Goal: Transaction & Acquisition: Purchase product/service

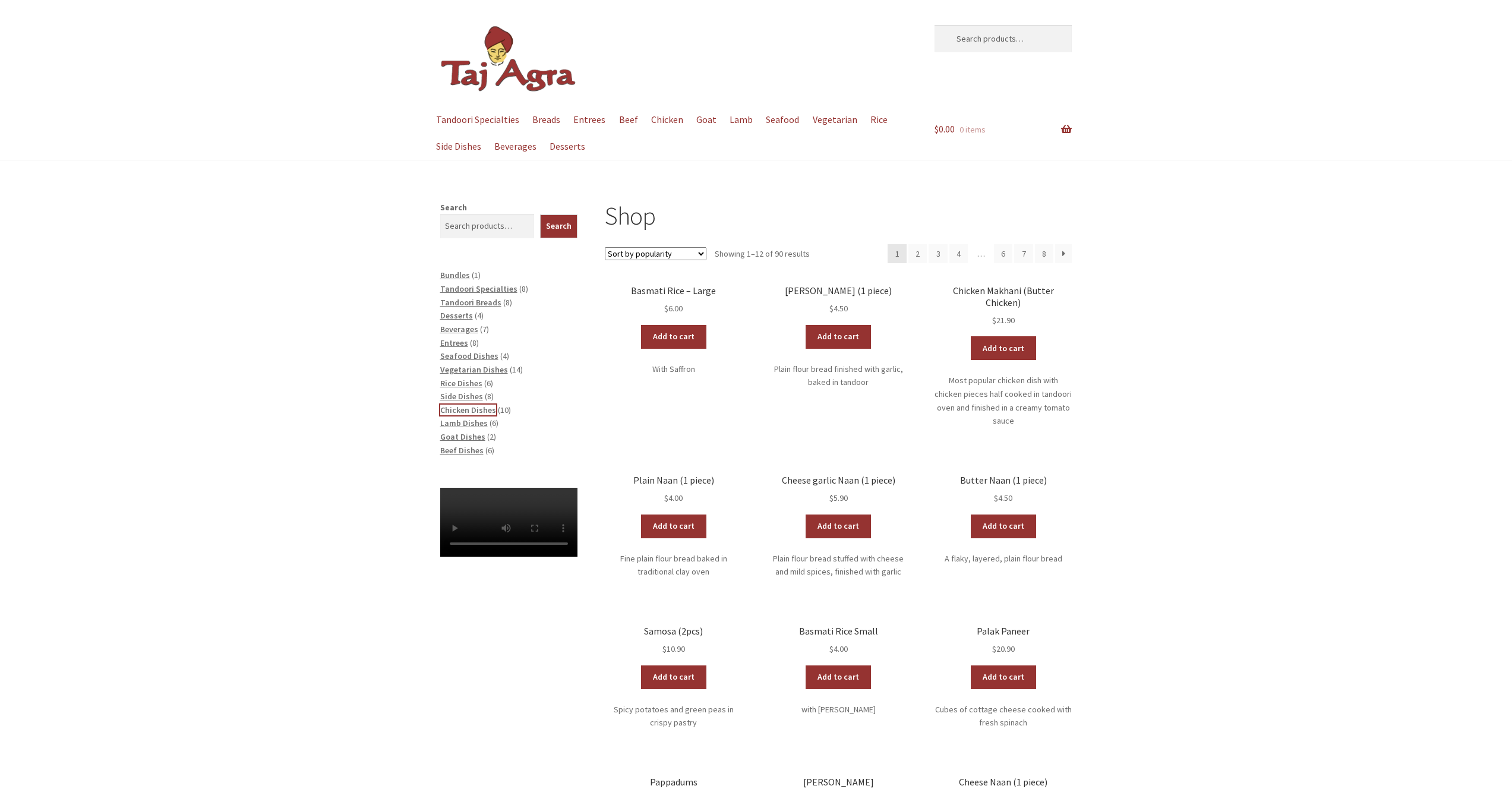
click at [482, 409] on span "Chicken Dishes" at bounding box center [468, 410] width 56 height 11
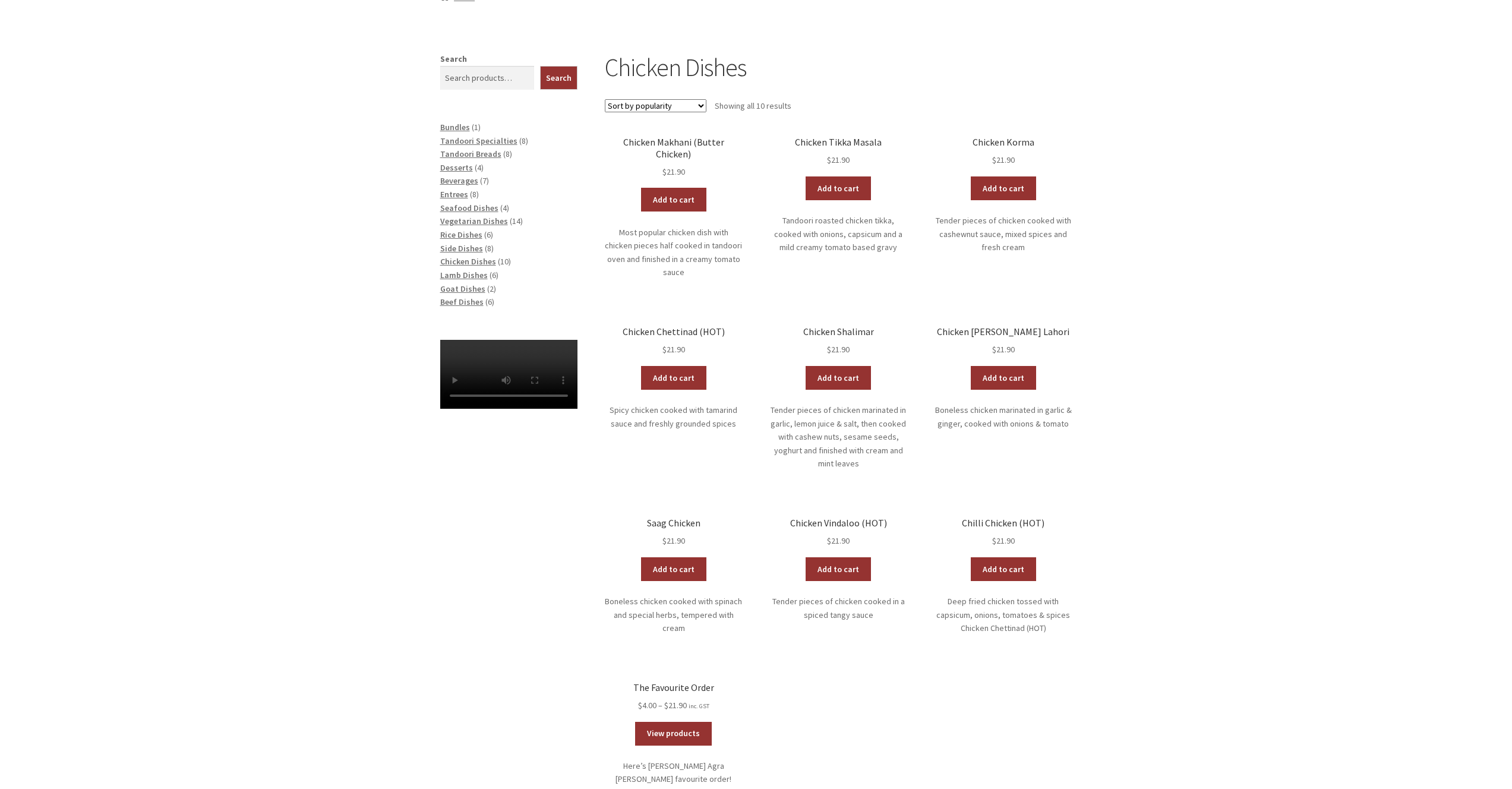
scroll to position [192, 0]
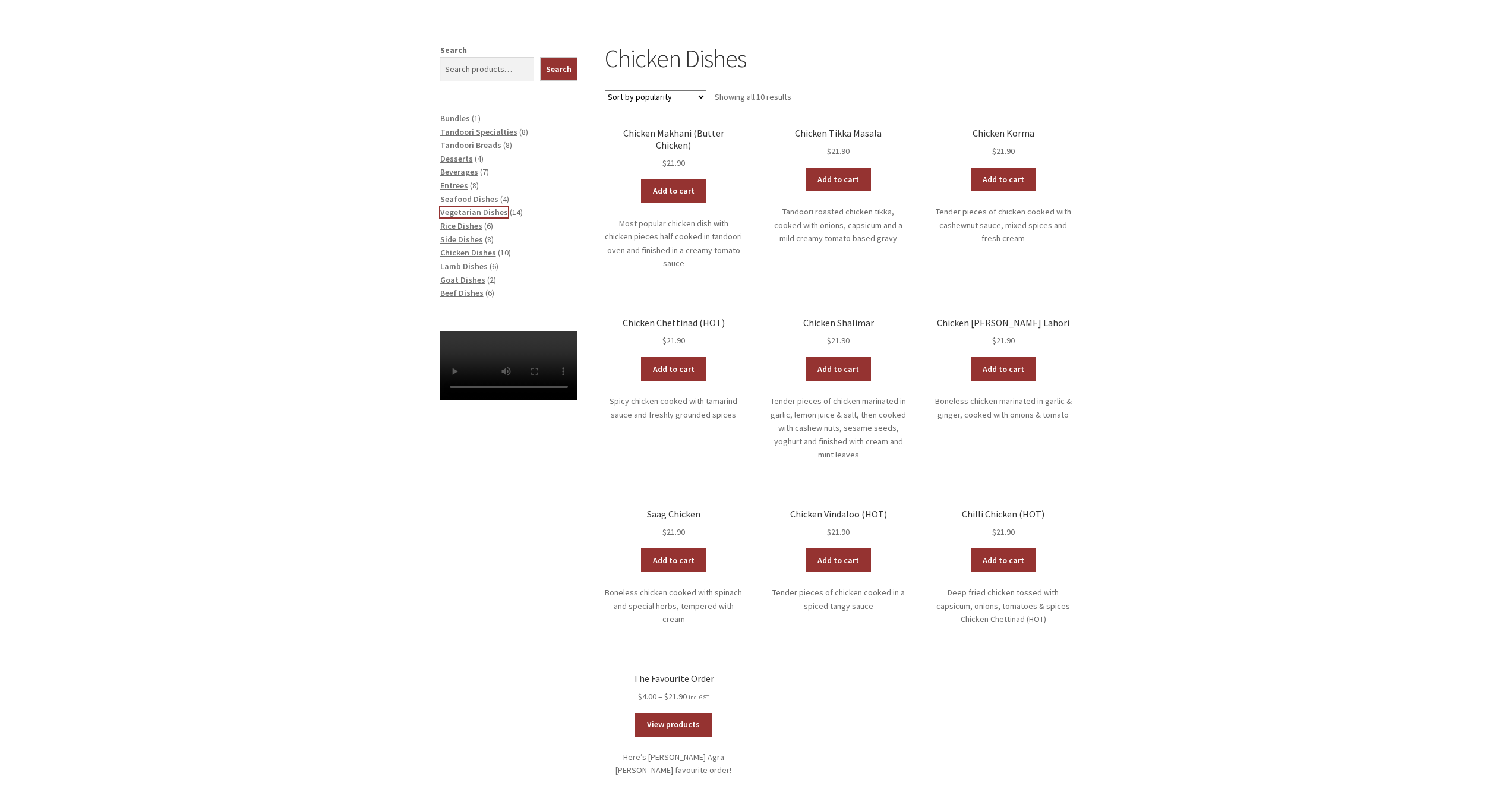
click at [485, 214] on span "Vegetarian Dishes" at bounding box center [474, 212] width 68 height 11
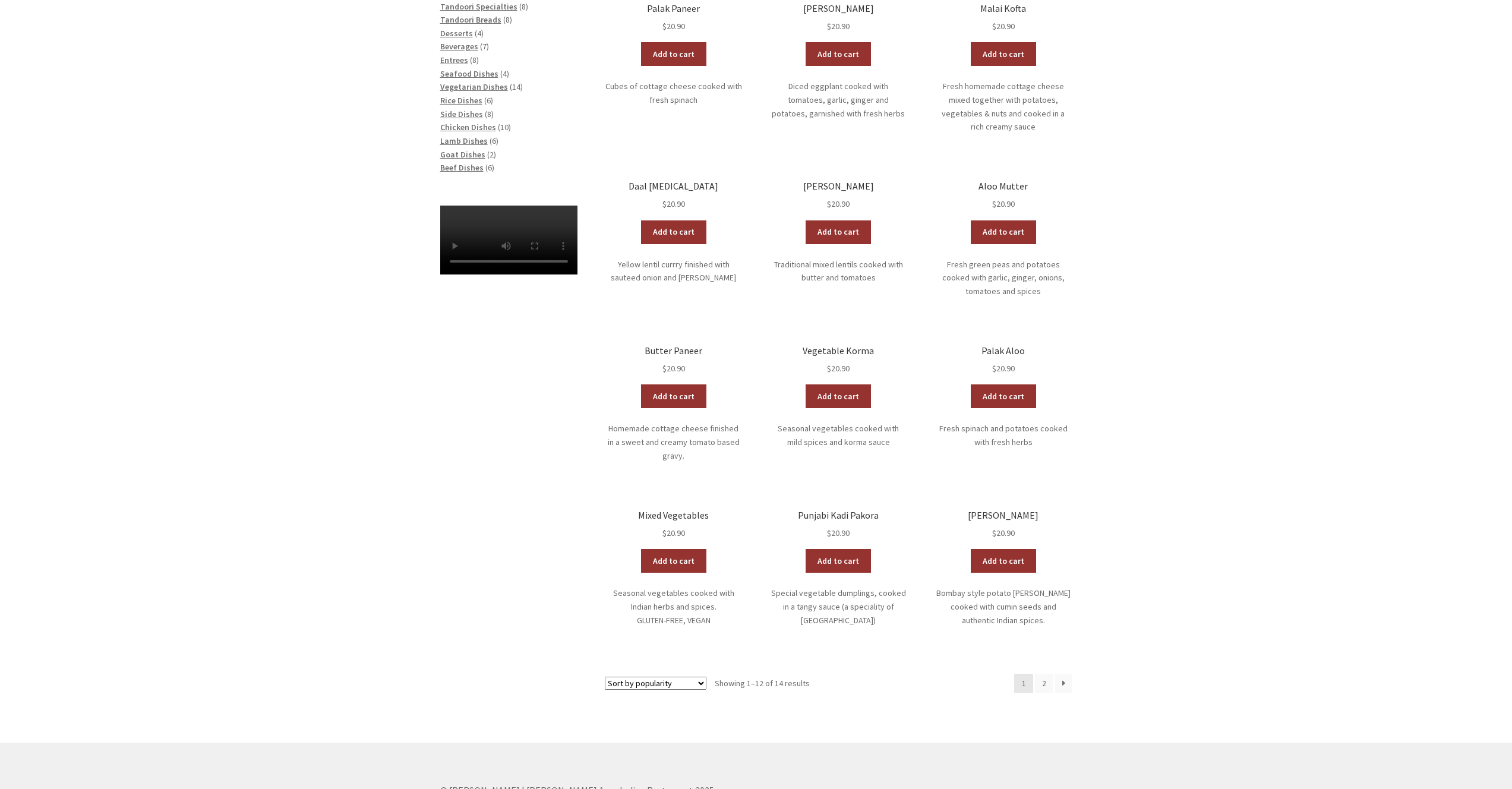
scroll to position [322, 0]
